Goal: Navigation & Orientation: Find specific page/section

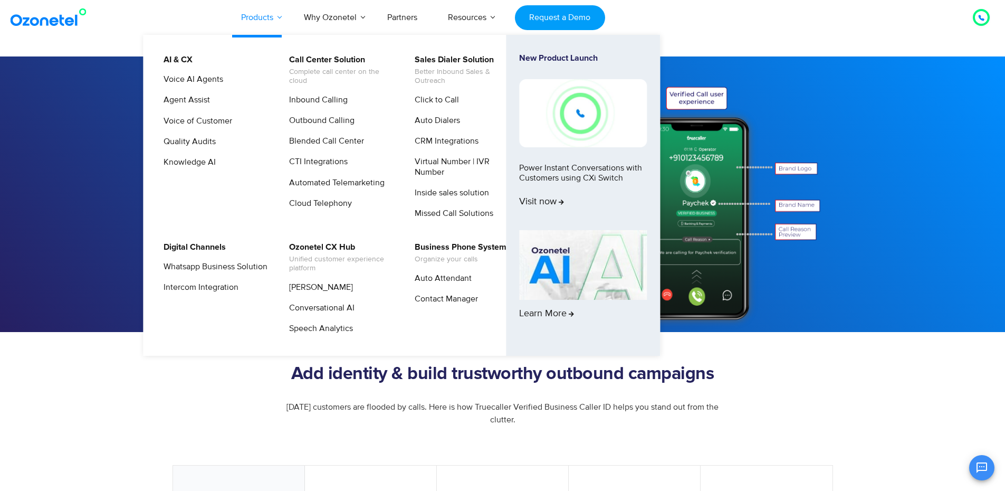
click at [274, 18] on link "Products" at bounding box center [257, 17] width 63 height 35
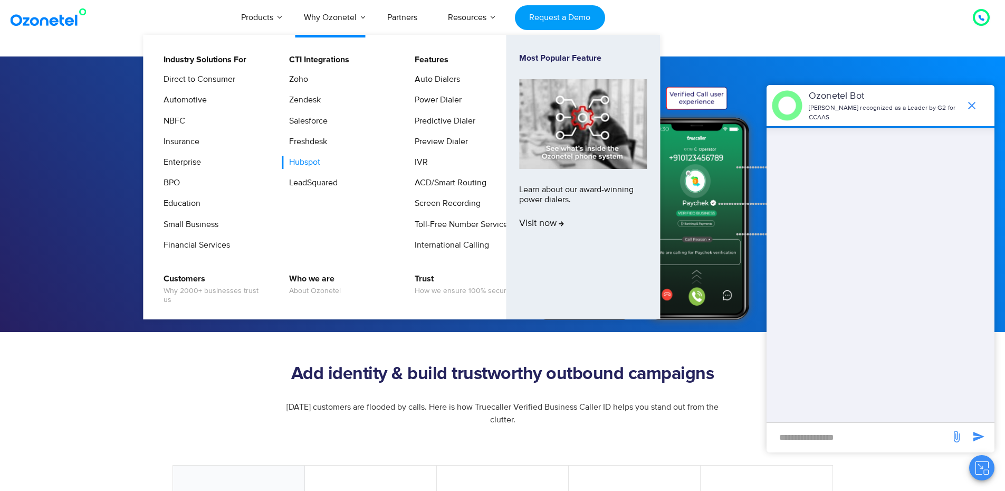
click at [320, 164] on link "Hubspot" at bounding box center [302, 162] width 40 height 13
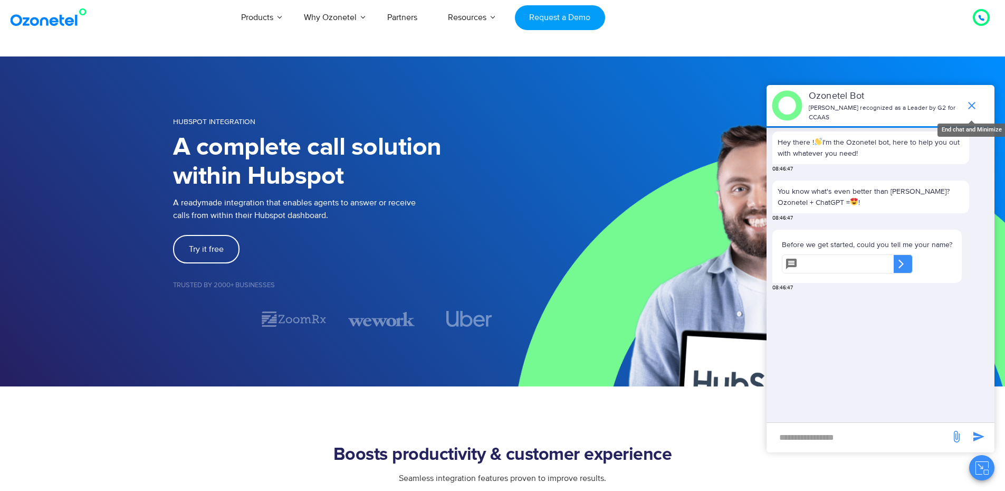
click at [972, 103] on icon "end chat or minimize" at bounding box center [972, 105] width 13 height 13
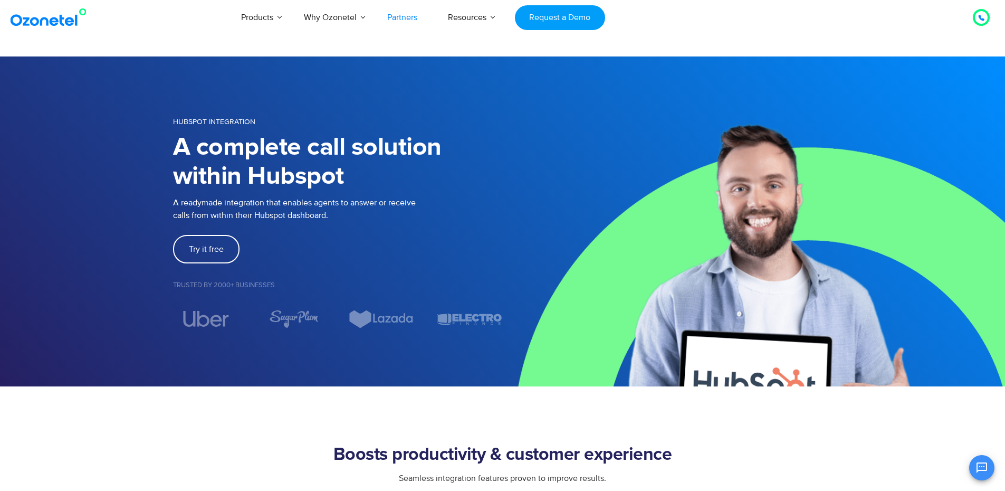
click at [409, 18] on link "Partners" at bounding box center [402, 17] width 61 height 35
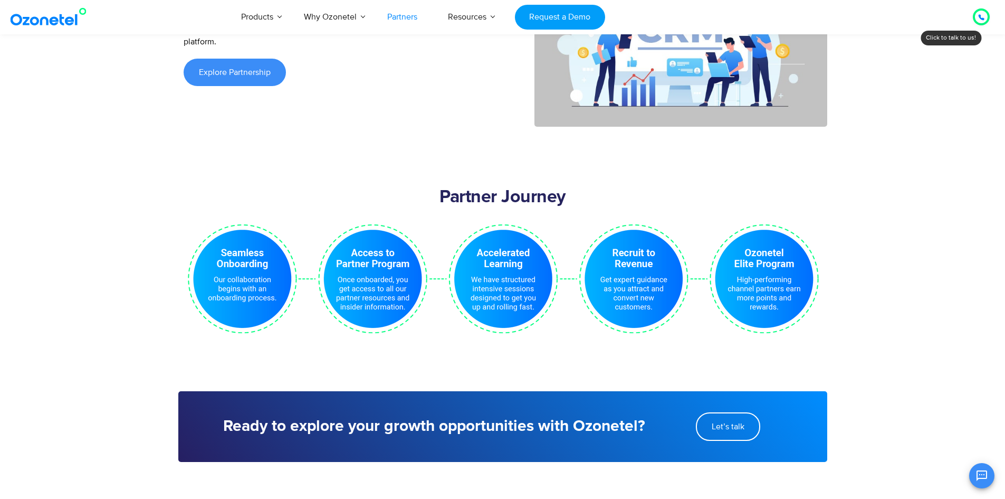
scroll to position [2217, 0]
